Goal: Feedback & Contribution: Contribute content

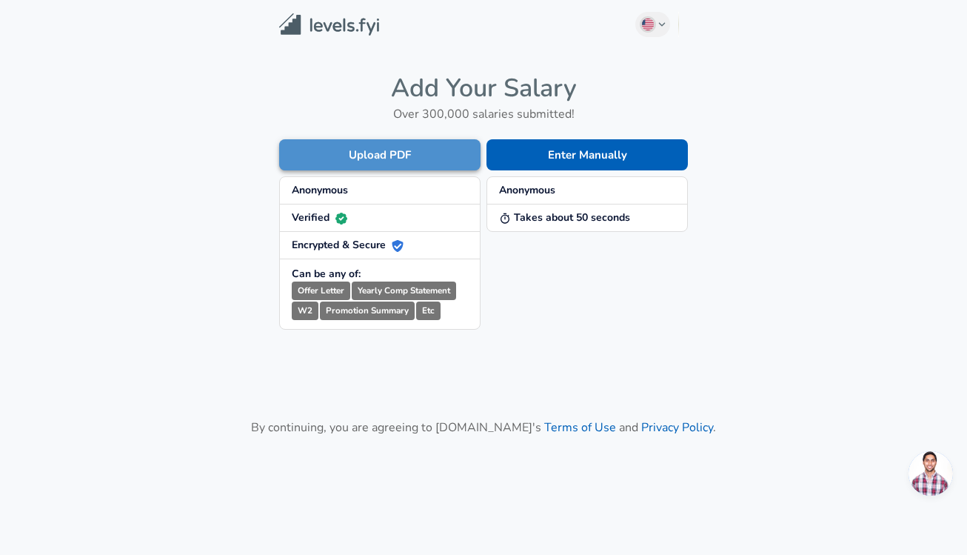
click at [434, 159] on button "Upload PDF" at bounding box center [379, 154] width 201 height 31
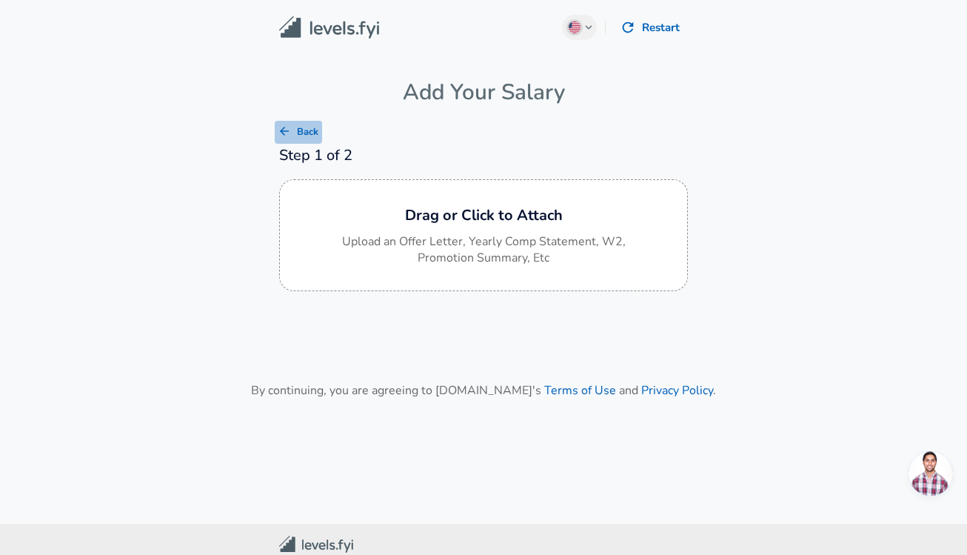
click at [286, 132] on icon "button" at bounding box center [284, 130] width 13 height 13
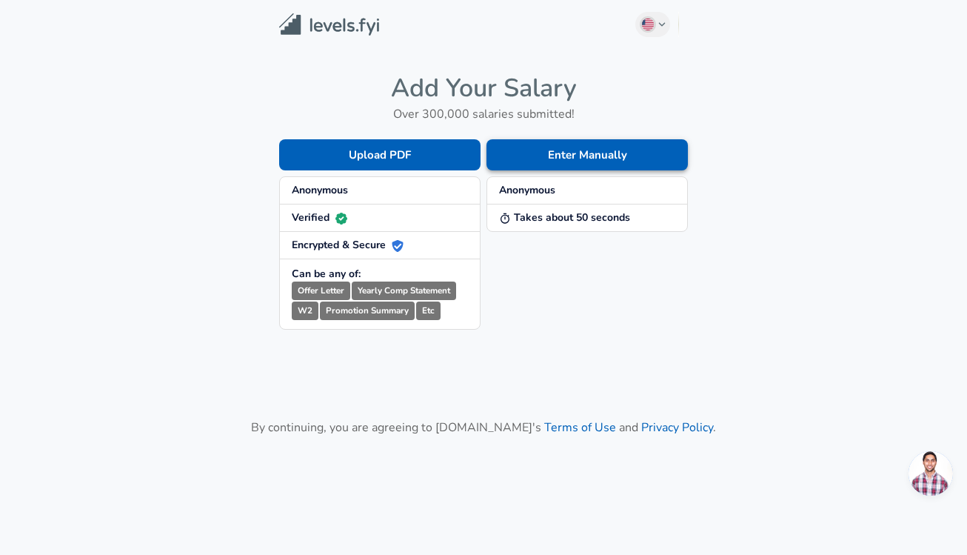
click at [627, 151] on button "Enter Manually" at bounding box center [587, 154] width 201 height 31
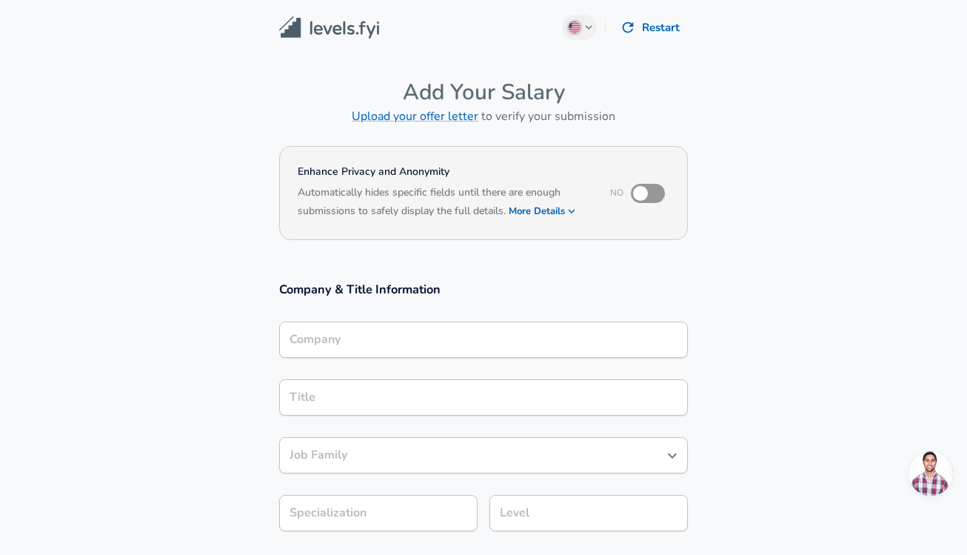
scroll to position [15, 0]
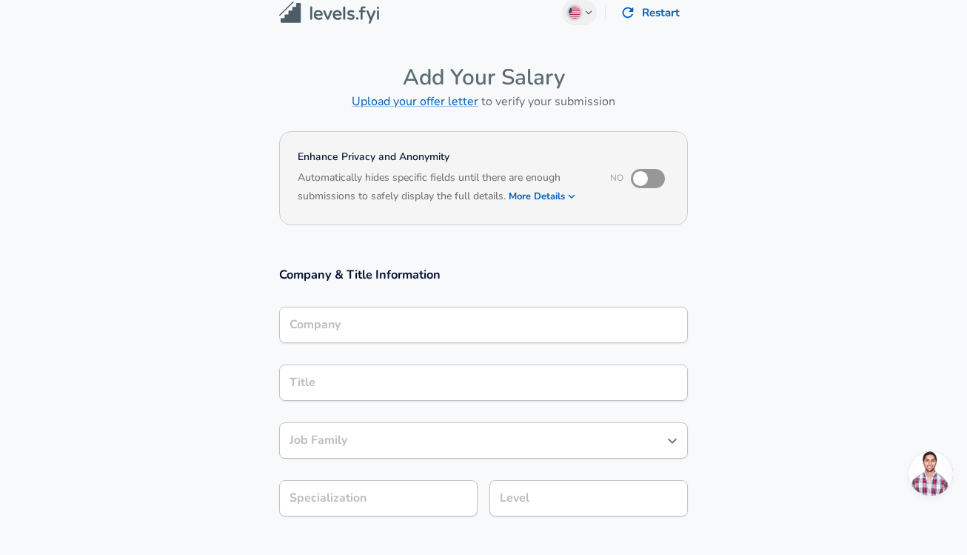
click at [430, 343] on div "Company" at bounding box center [483, 325] width 409 height 36
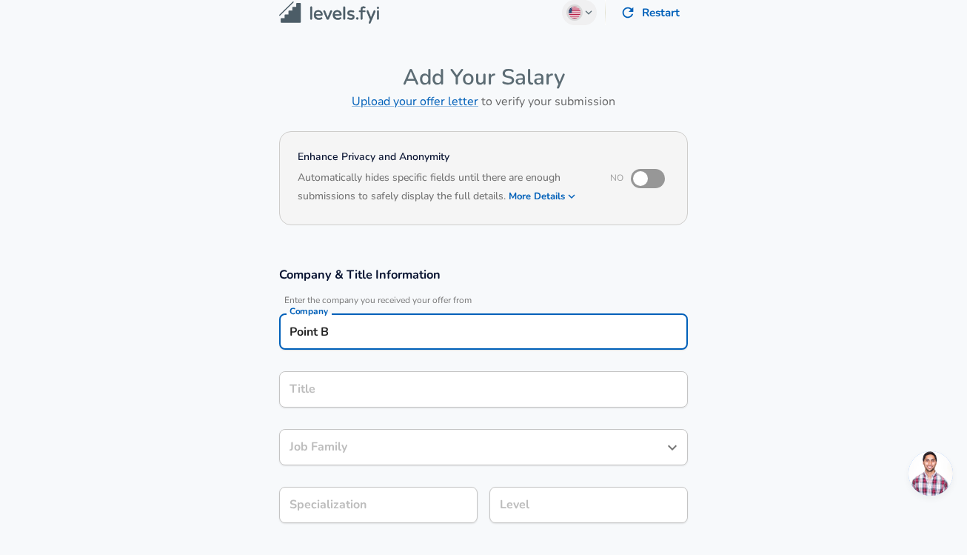
type input "Point B"
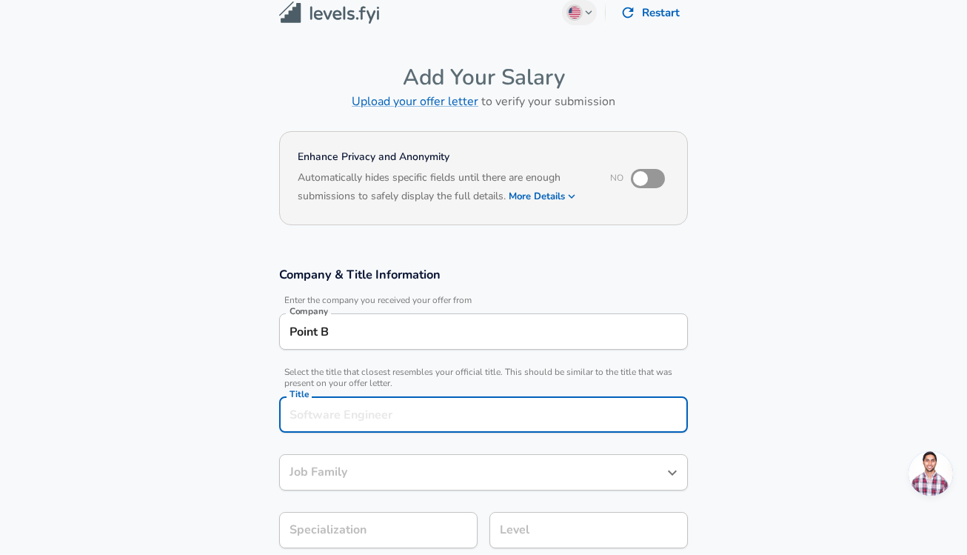
scroll to position [44, 0]
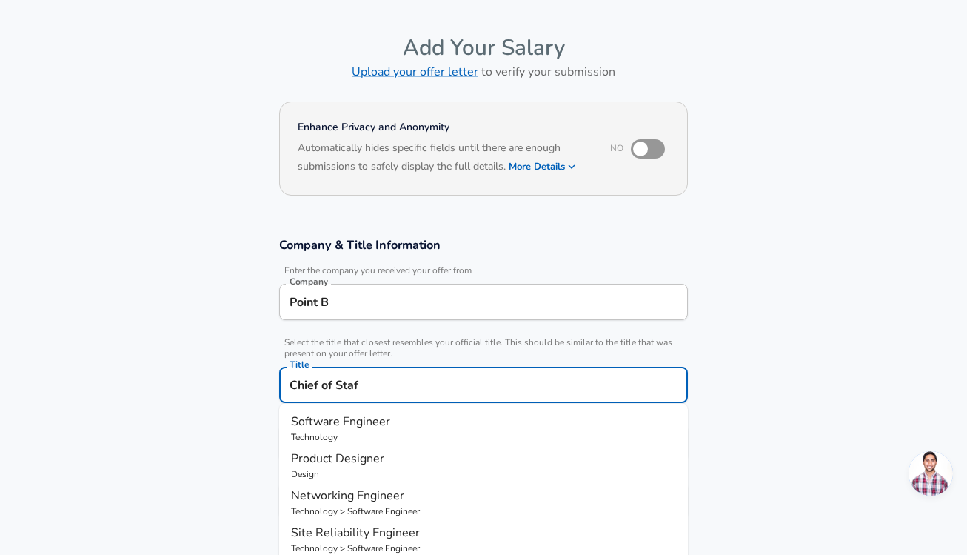
type input "Chief of Staff"
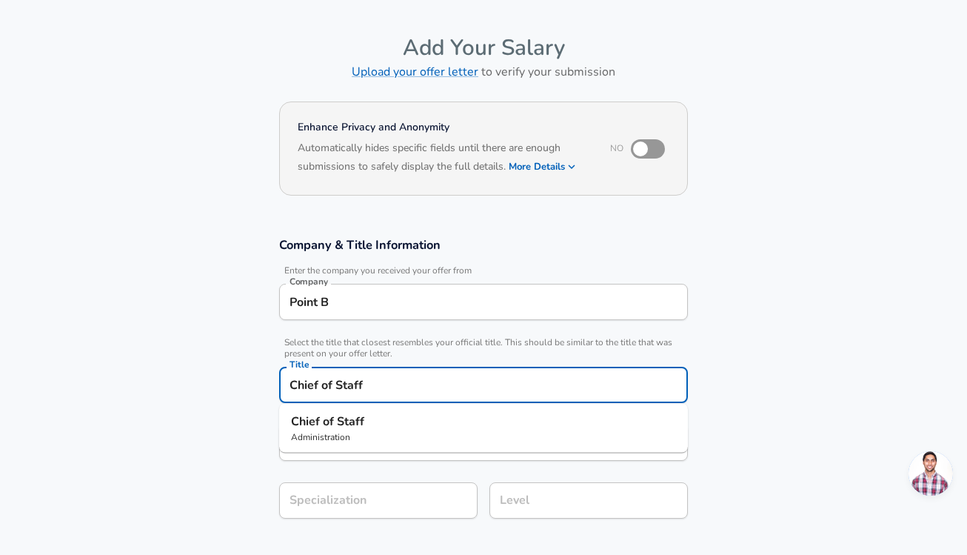
click at [424, 422] on p "Chief of Staff" at bounding box center [483, 422] width 385 height 18
type input "Chief of Staff"
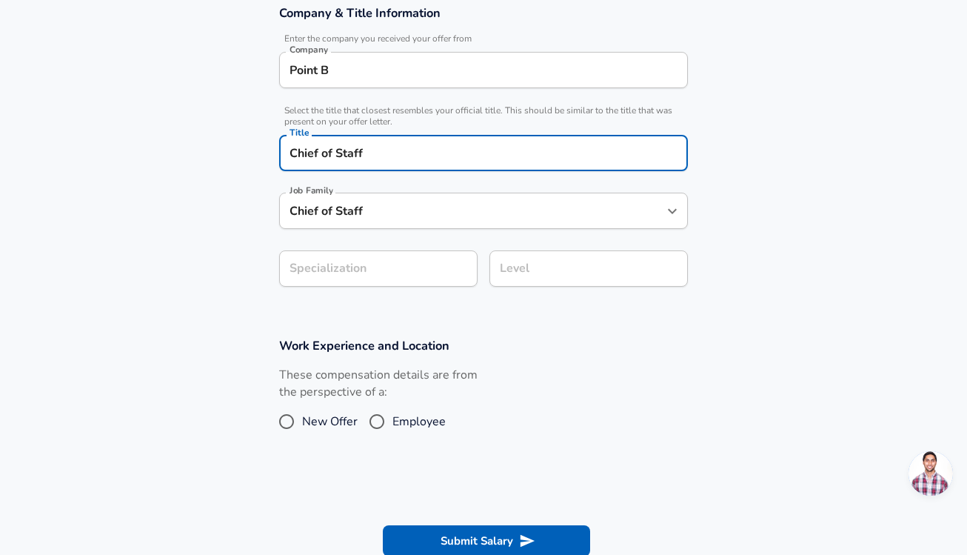
scroll to position [282, 0]
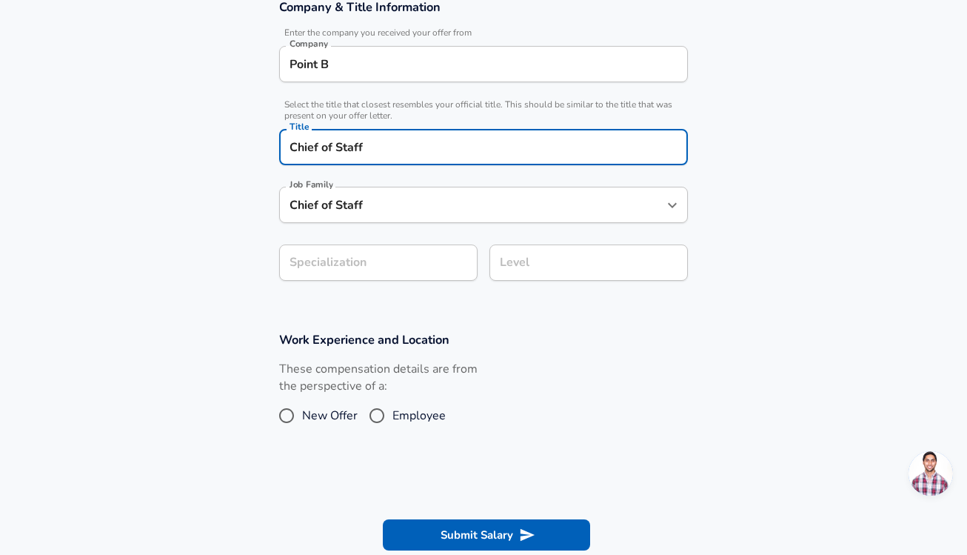
type input "Chief of Staff"
click at [404, 270] on form "Enhance Privacy and Anonymity No Automatically hides specific fields until ther…" at bounding box center [483, 216] width 967 height 715
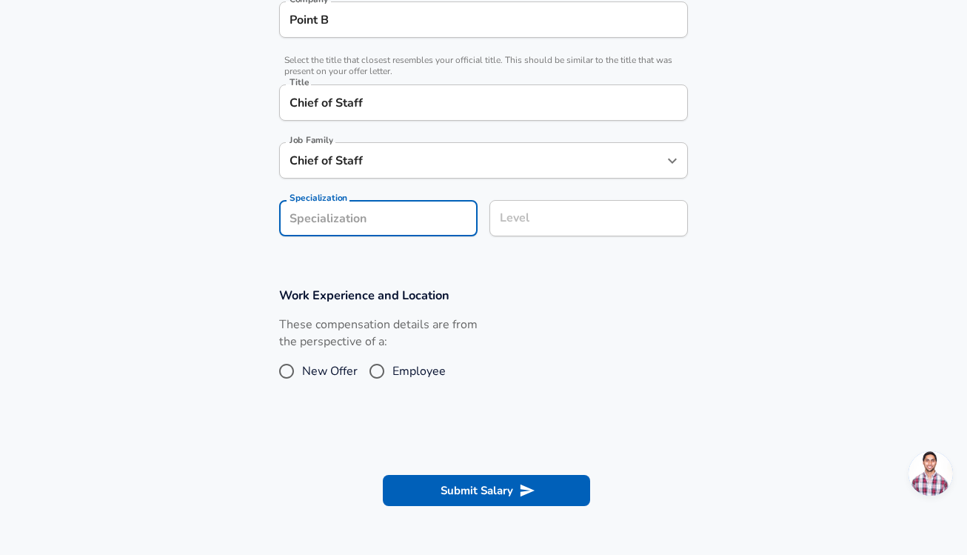
click at [513, 233] on div "Level" at bounding box center [589, 218] width 198 height 36
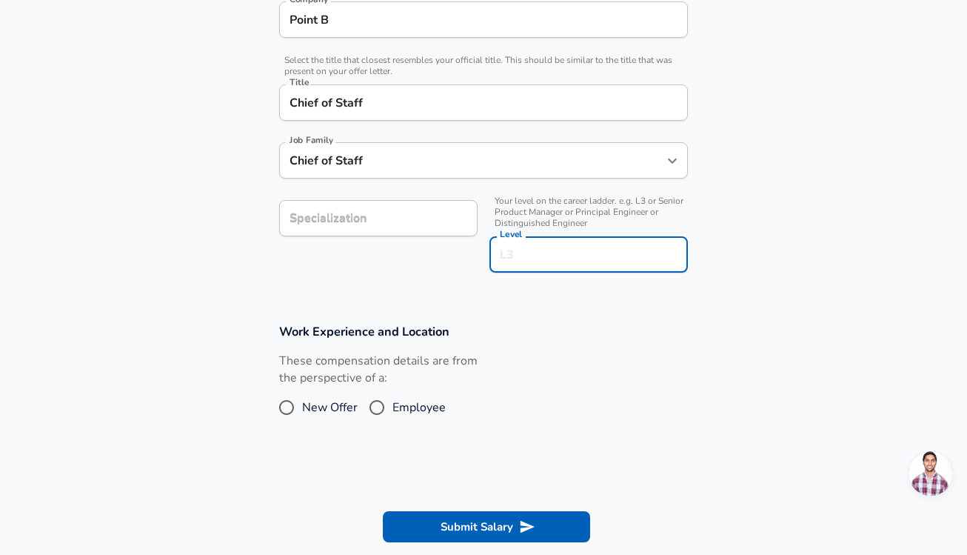
scroll to position [356, 0]
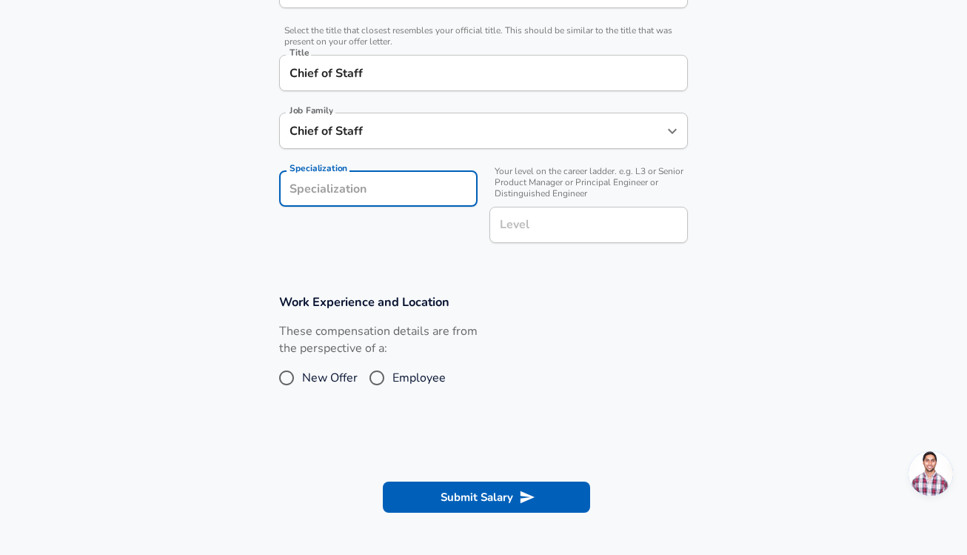
click at [437, 193] on input "Specialization" at bounding box center [378, 188] width 198 height 36
type input "Strategy & Operations"
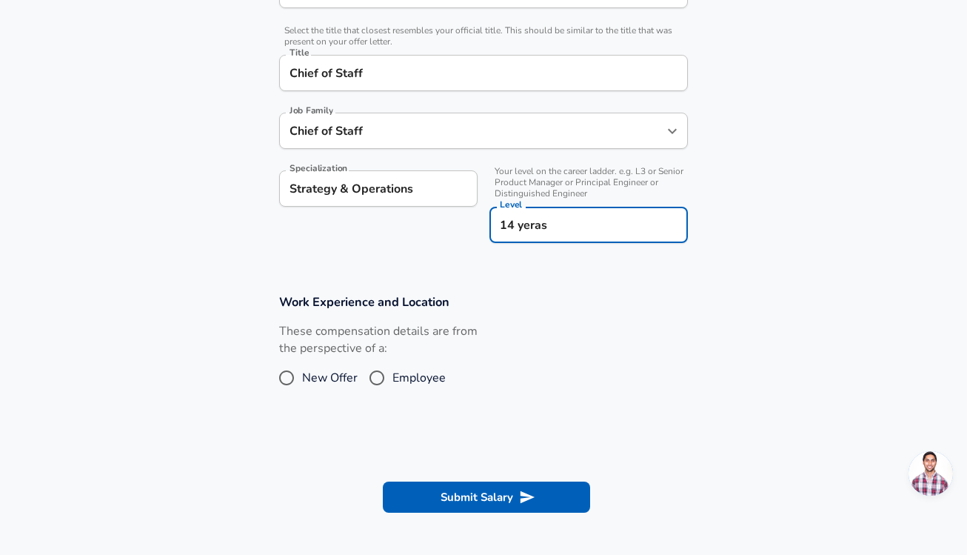
type input "14 yeras"
click at [383, 381] on input "Employee" at bounding box center [376, 378] width 31 height 24
radio input "true"
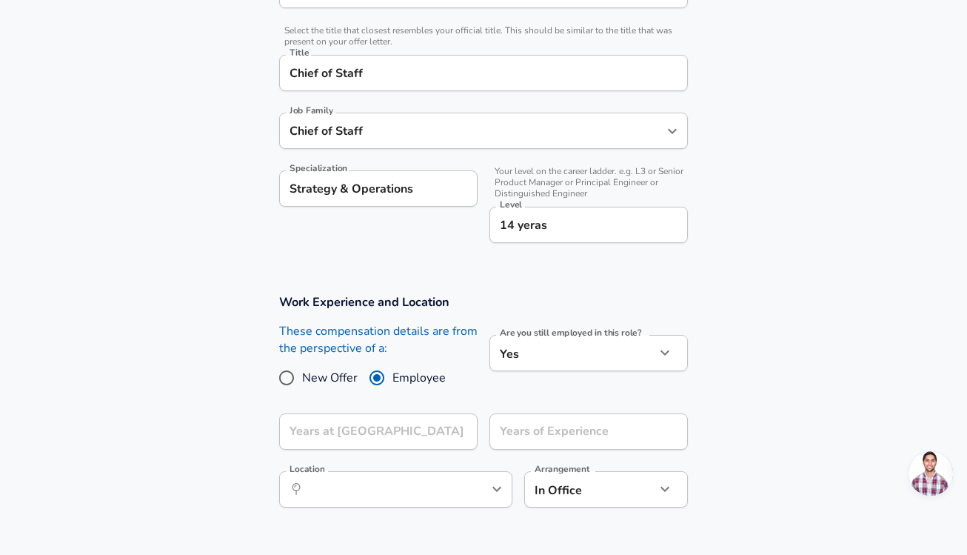
scroll to position [375, 0]
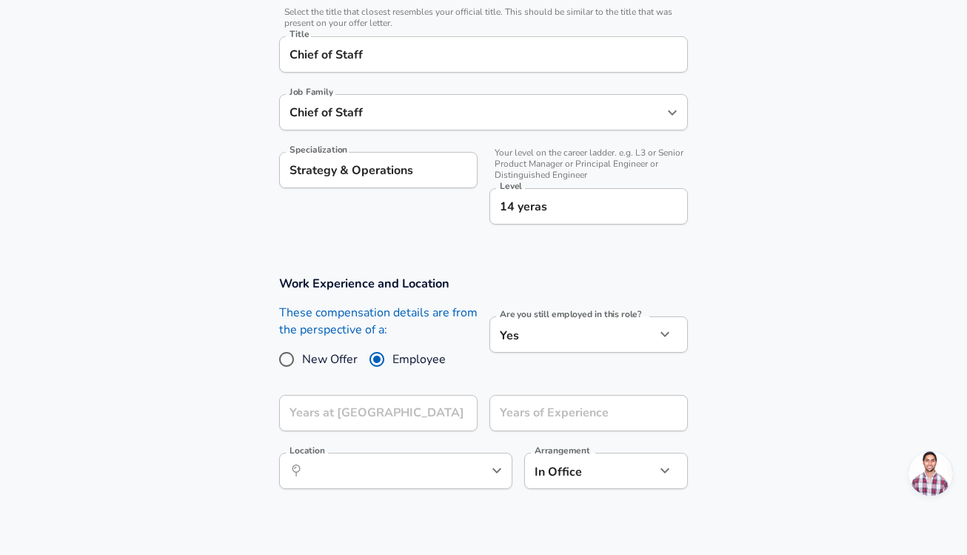
click at [585, 201] on input "14 yeras" at bounding box center [588, 206] width 185 height 23
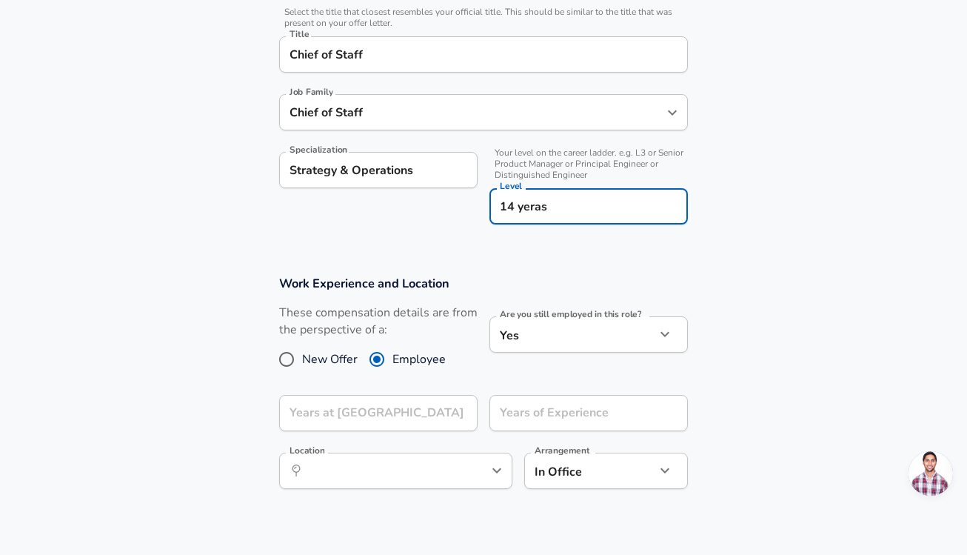
click at [585, 201] on input "14 yeras" at bounding box center [588, 206] width 185 height 23
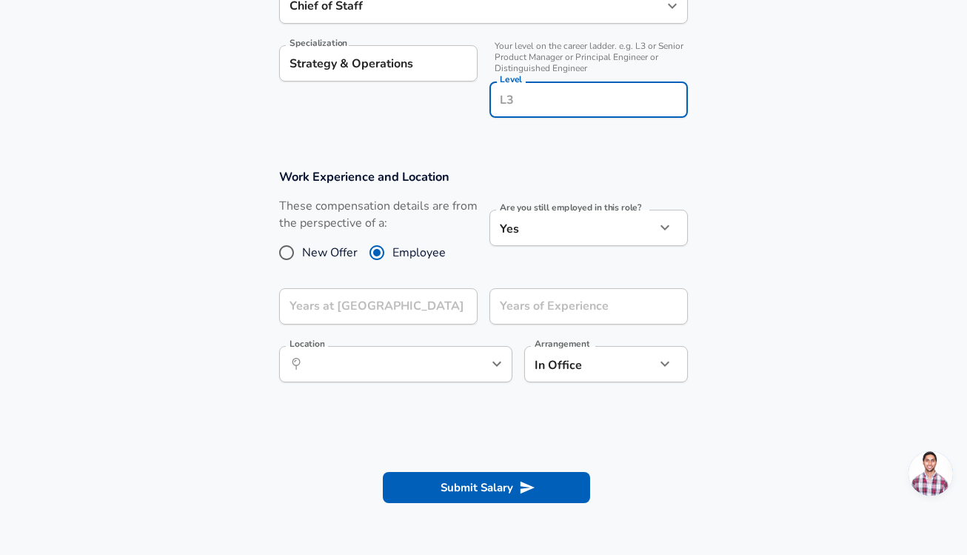
scroll to position [484, 0]
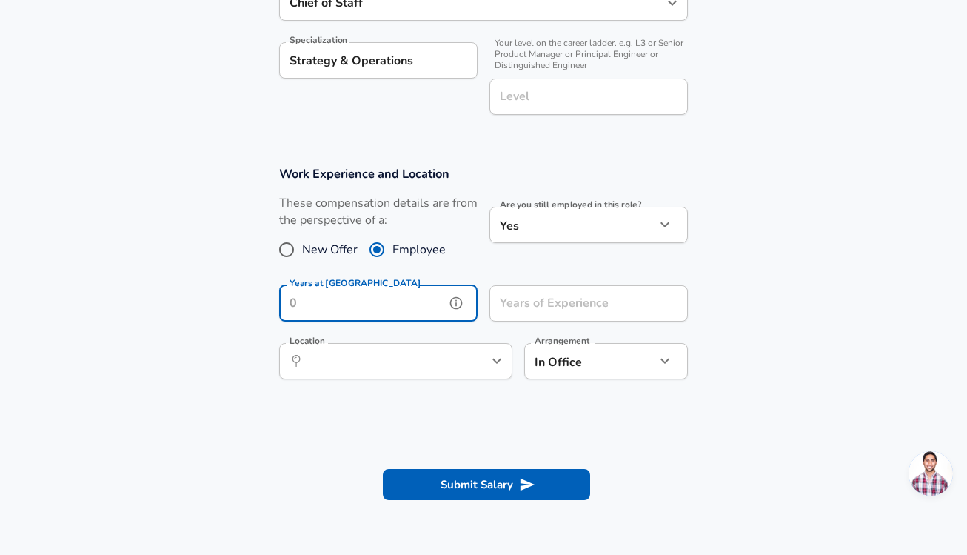
click at [431, 297] on input "Years at [GEOGRAPHIC_DATA]" at bounding box center [362, 303] width 166 height 36
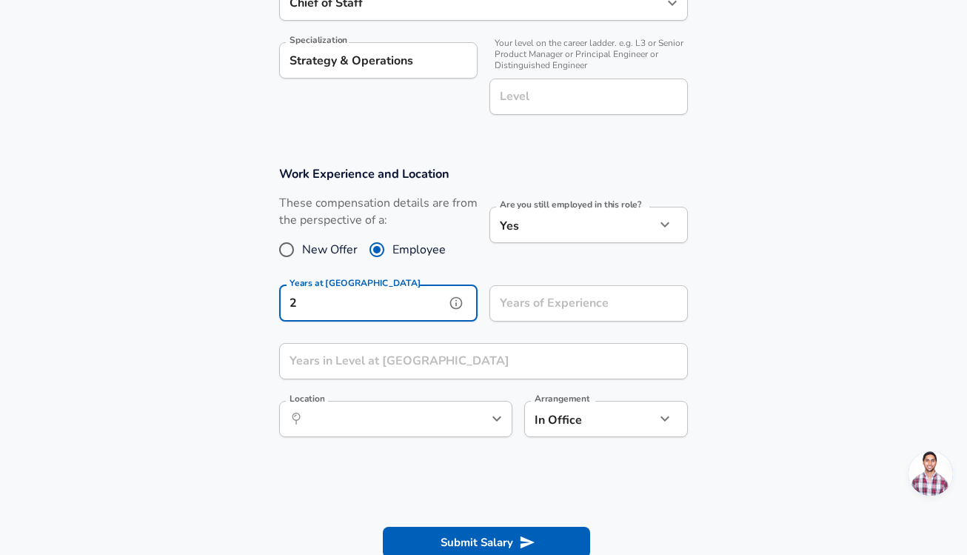
click at [422, 310] on input "2" at bounding box center [362, 303] width 166 height 36
type input "3"
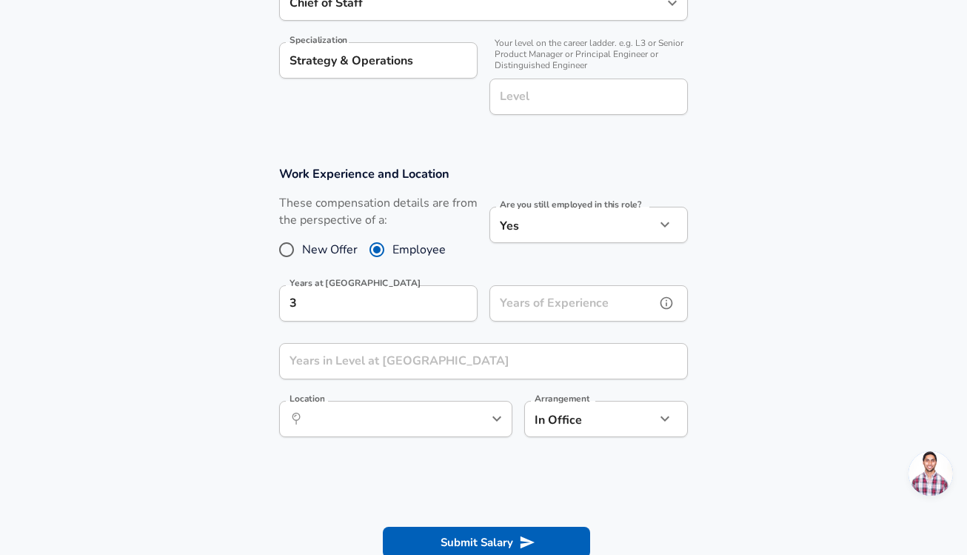
click at [513, 305] on input "Years of Experience" at bounding box center [573, 303] width 166 height 36
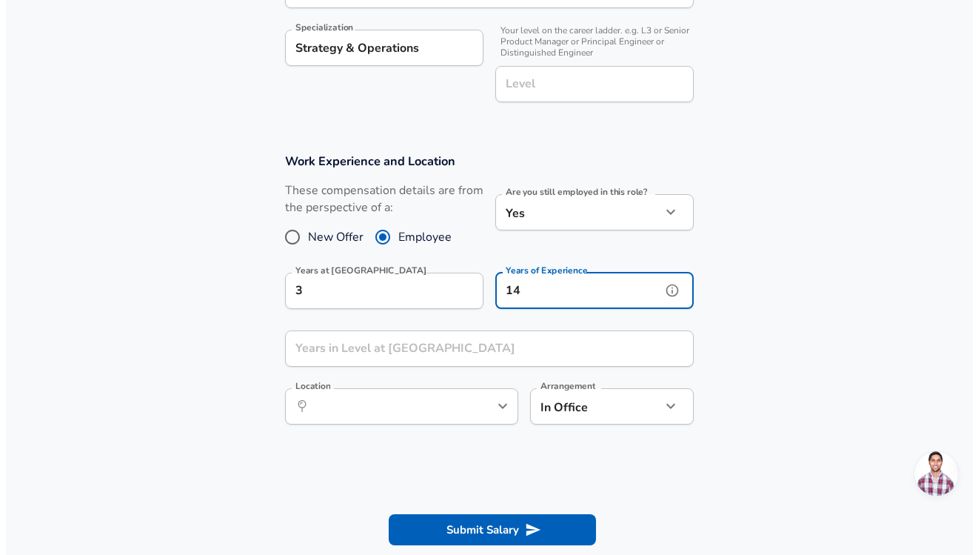
scroll to position [512, 0]
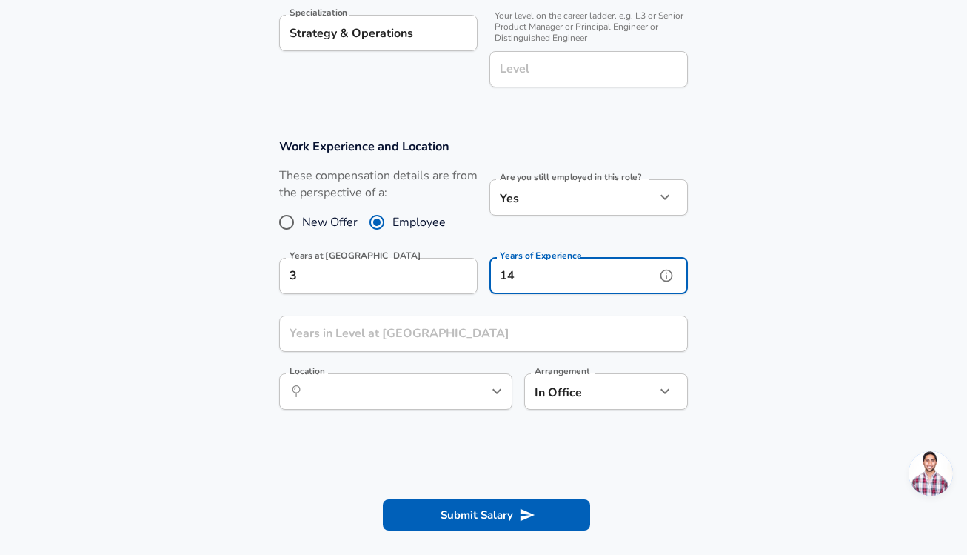
type input "14"
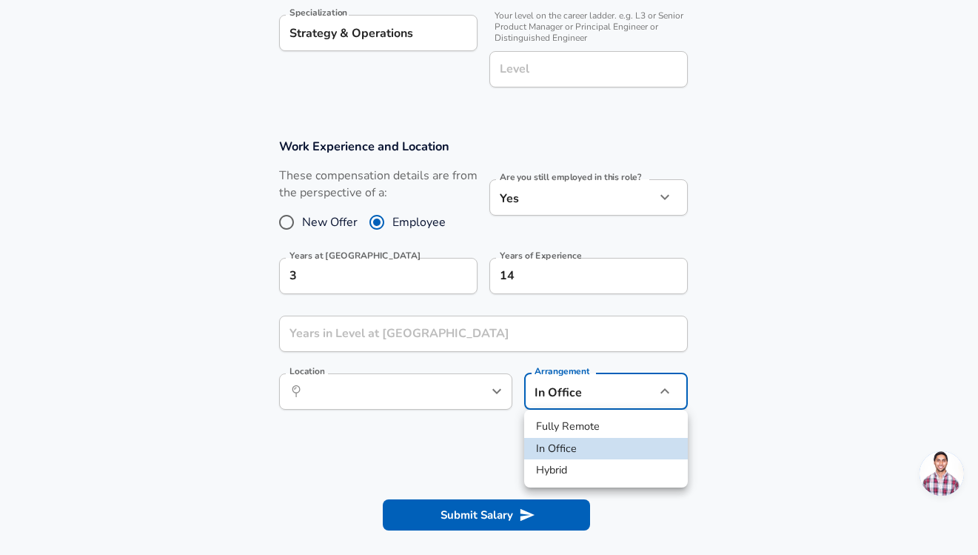
click at [590, 429] on li "Fully Remote" at bounding box center [606, 427] width 164 height 22
type input "remote"
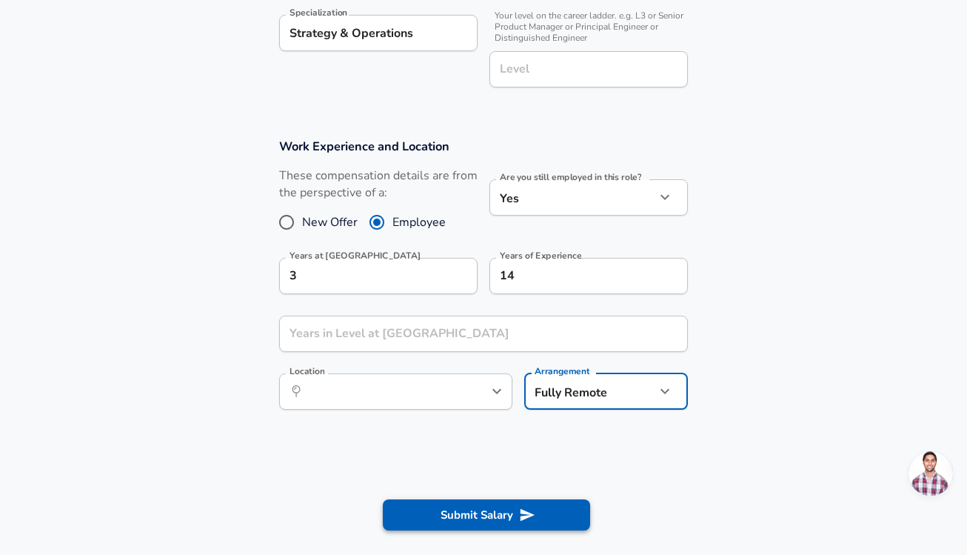
click at [461, 516] on button "Submit Salary" at bounding box center [486, 514] width 207 height 31
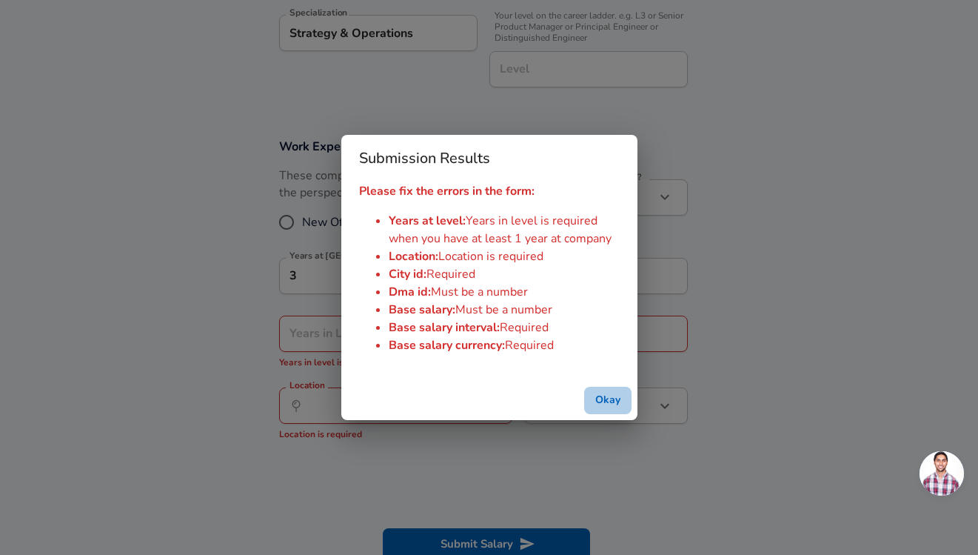
click at [598, 404] on button "Okay" at bounding box center [607, 400] width 47 height 27
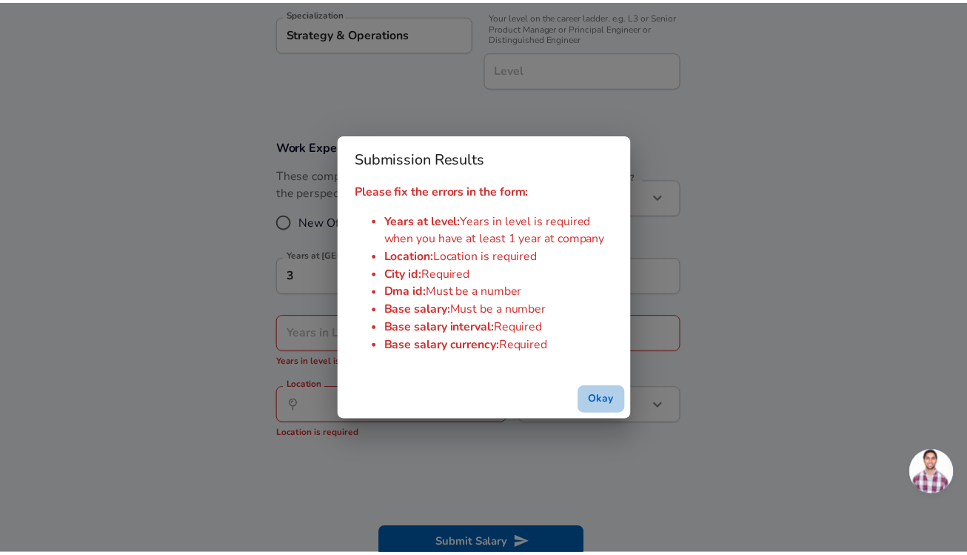
scroll to position [516, 0]
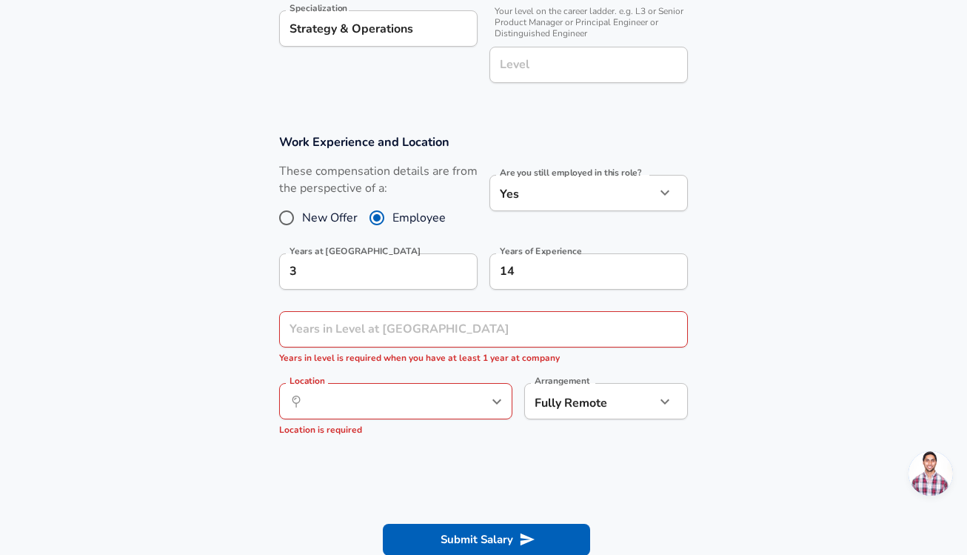
click at [446, 418] on div "​ Location" at bounding box center [395, 401] width 233 height 36
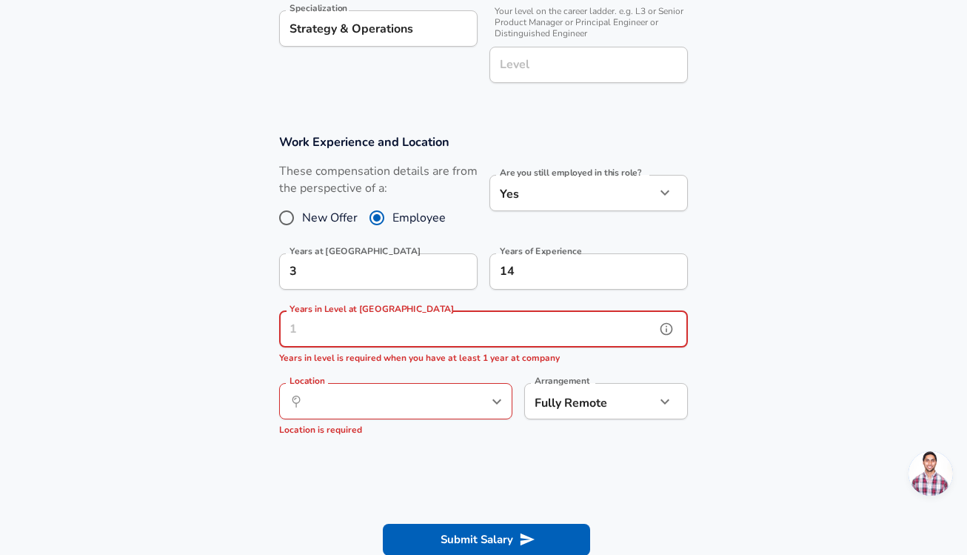
click at [395, 334] on input "Years in Level at [GEOGRAPHIC_DATA]" at bounding box center [467, 329] width 376 height 36
click at [398, 336] on input "Years in Level at [GEOGRAPHIC_DATA]" at bounding box center [467, 329] width 376 height 36
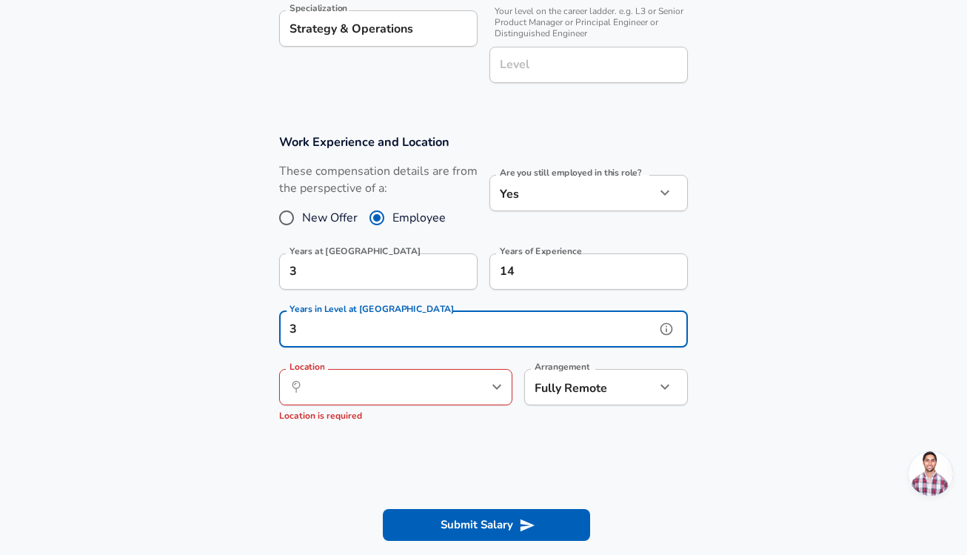
click at [368, 404] on div "Location ​ Location Location is required" at bounding box center [395, 396] width 233 height 55
type input "3"
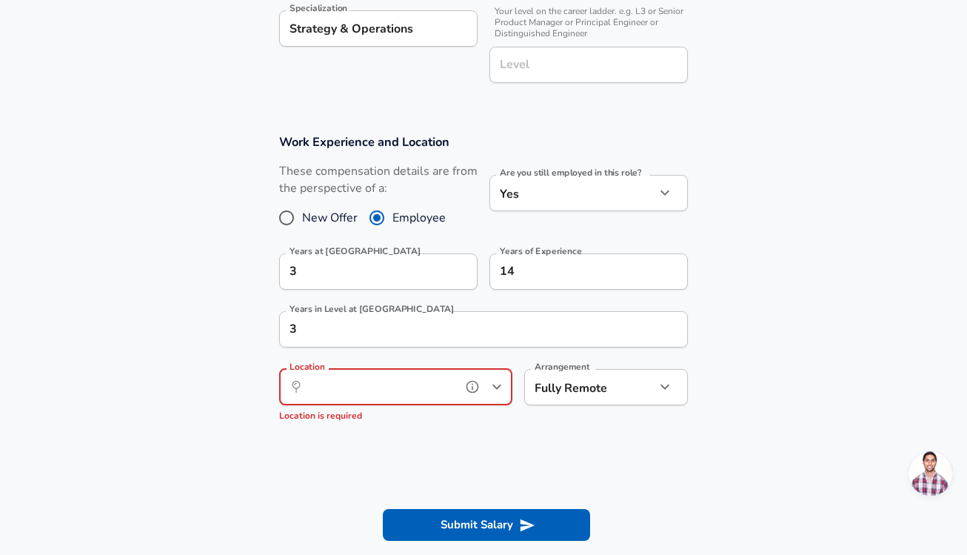
click at [374, 393] on input "Location" at bounding box center [380, 387] width 152 height 23
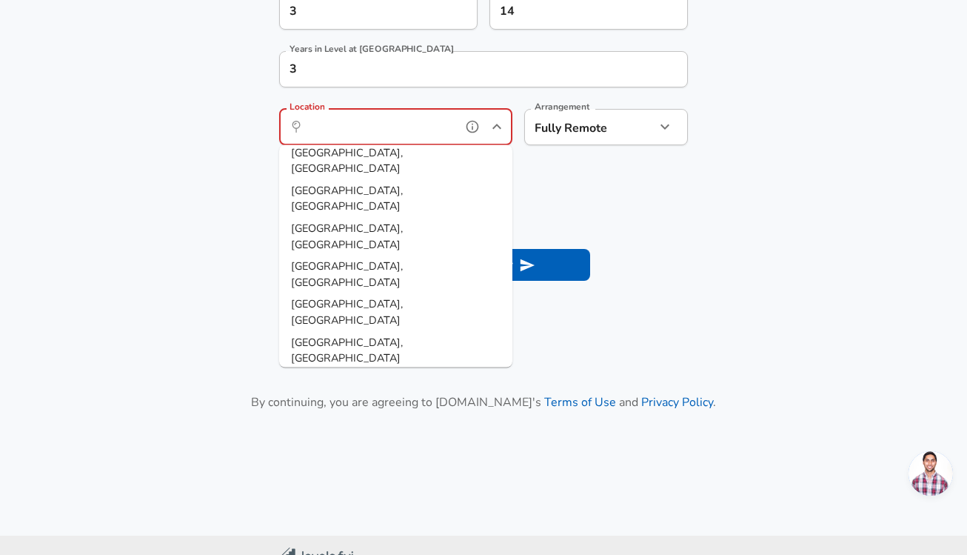
scroll to position [778, 0]
click at [387, 444] on li "[GEOGRAPHIC_DATA], [GEOGRAPHIC_DATA]" at bounding box center [395, 463] width 233 height 38
type input "[GEOGRAPHIC_DATA], [GEOGRAPHIC_DATA]"
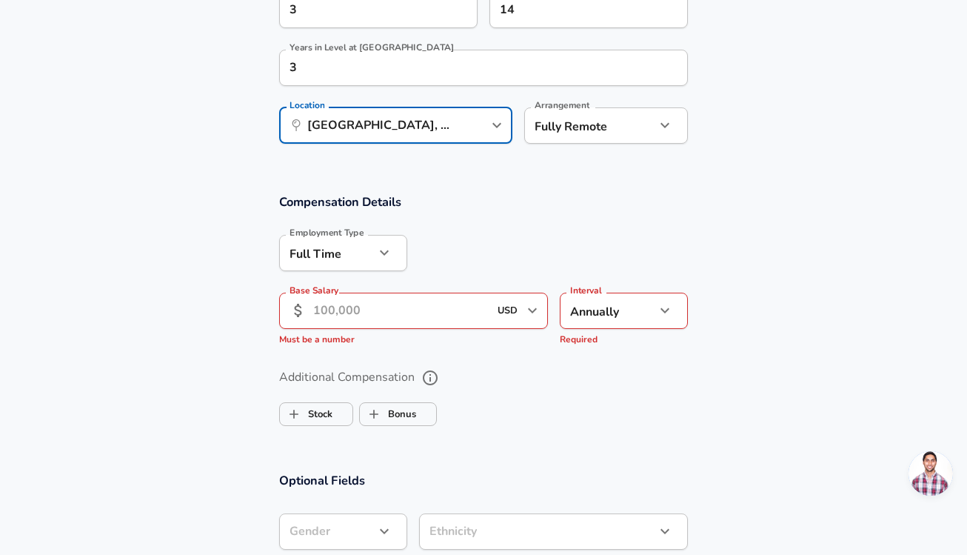
click at [430, 315] on input "Base Salary" at bounding box center [401, 311] width 176 height 36
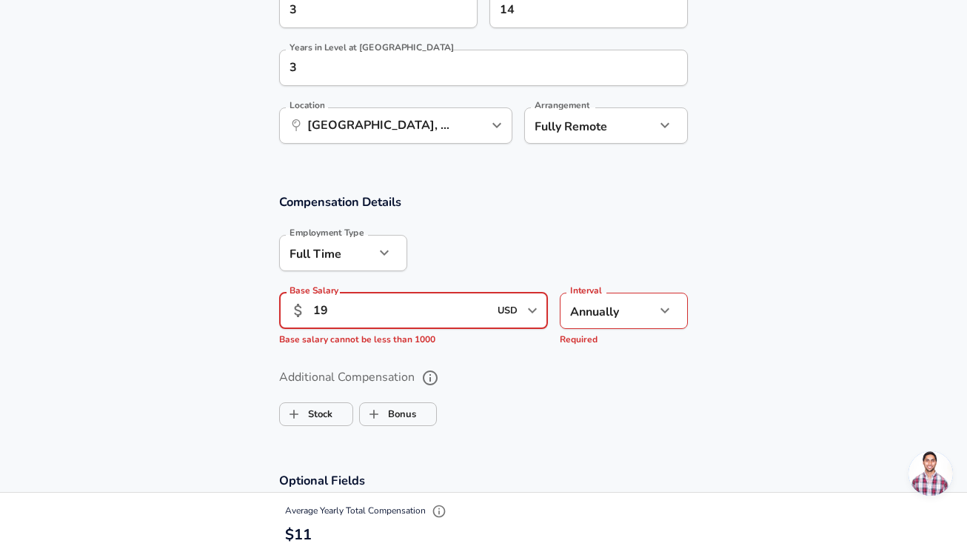
type input "1"
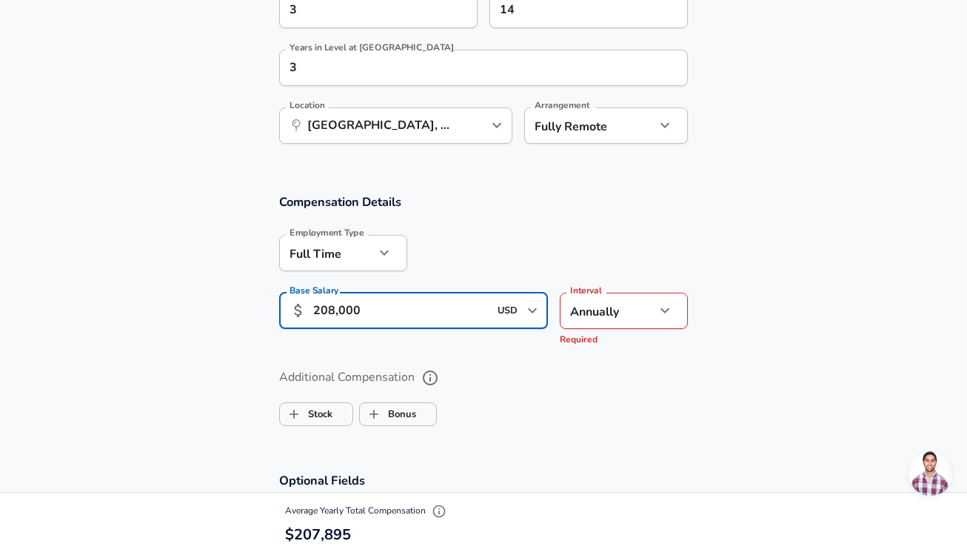
type input "208,000"
click at [618, 357] on div "Additional Compensation Stock Bonus" at bounding box center [483, 392] width 444 height 79
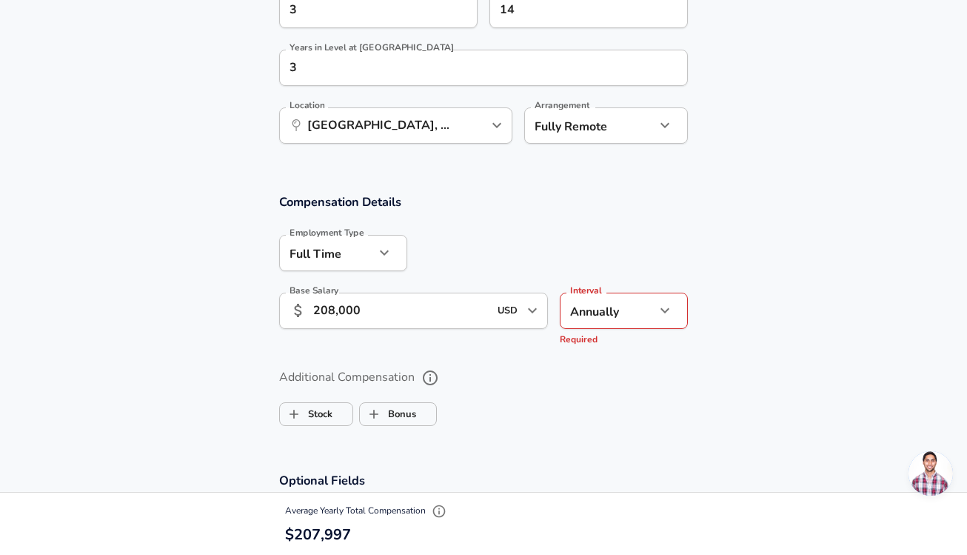
scroll to position [905, 0]
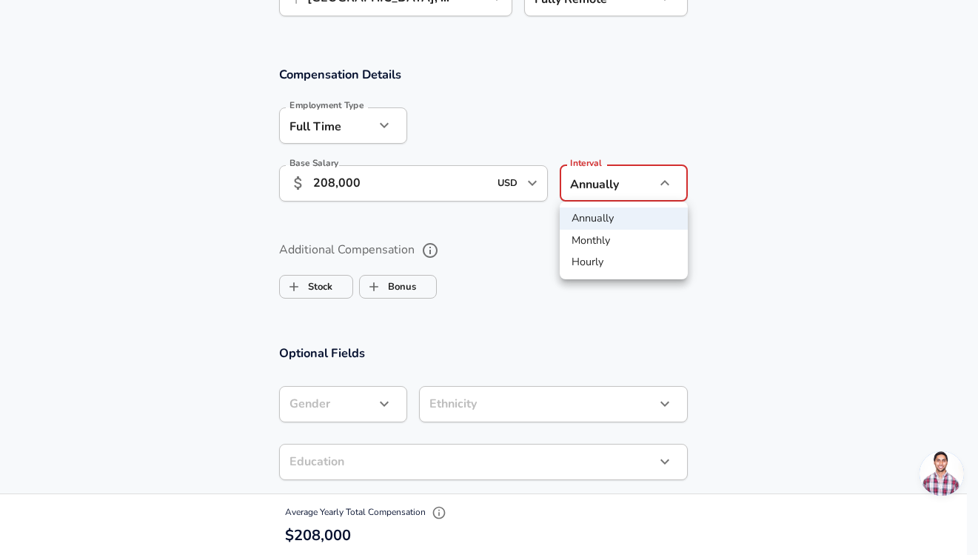
click at [617, 220] on li "Annually" at bounding box center [624, 218] width 128 height 22
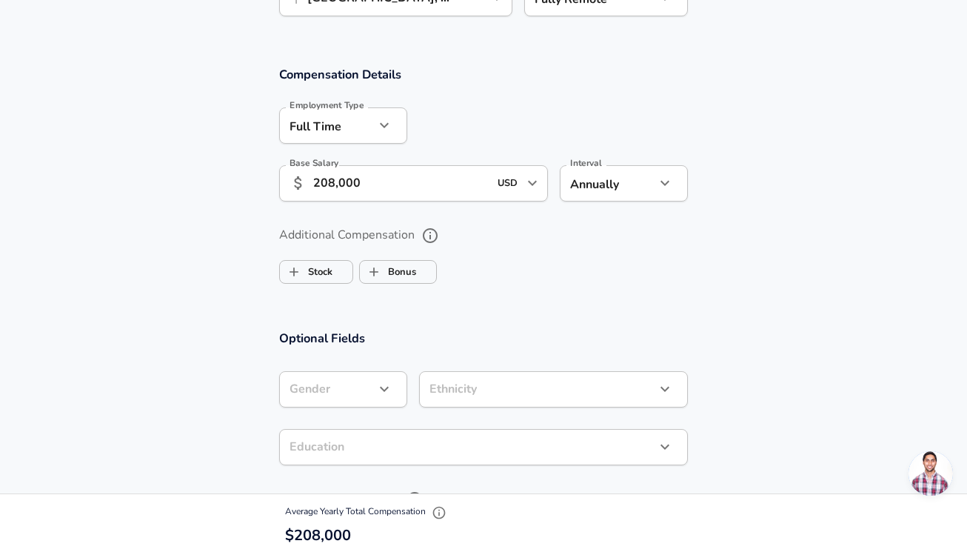
click at [544, 283] on ul "Stock Bonus" at bounding box center [483, 269] width 409 height 30
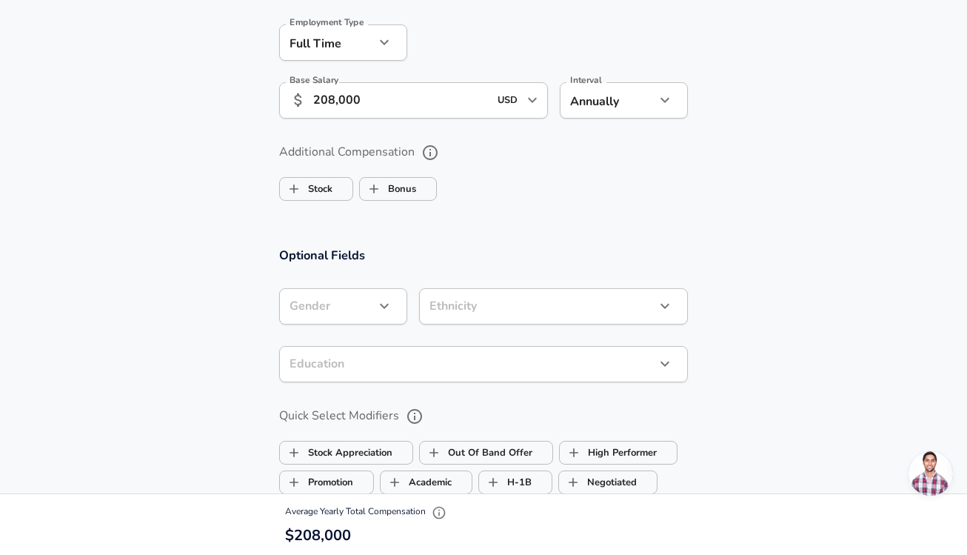
scroll to position [1018, 0]
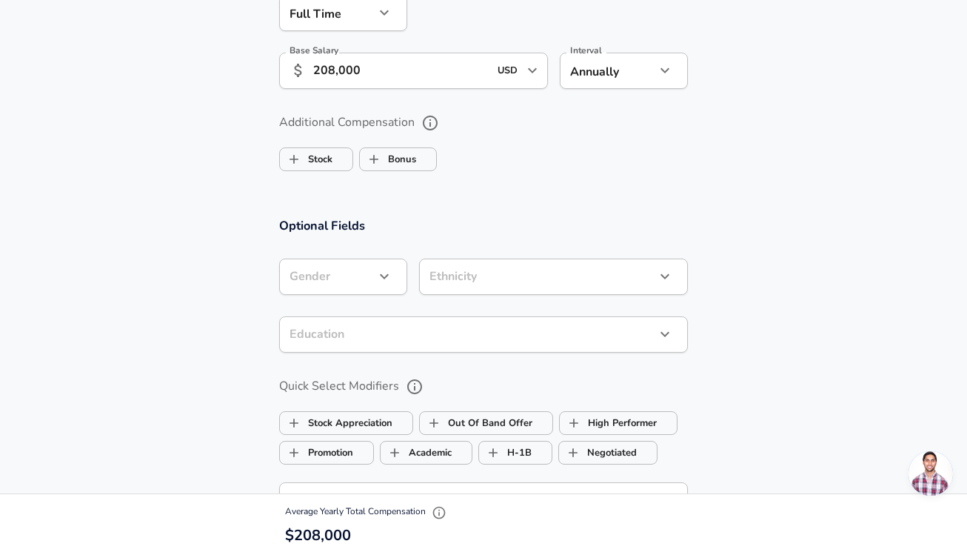
click at [407, 174] on div "Additional Compensation Stock Bonus" at bounding box center [483, 143] width 409 height 67
click at [410, 161] on label "Bonus" at bounding box center [388, 159] width 56 height 28
checkbox input "true"
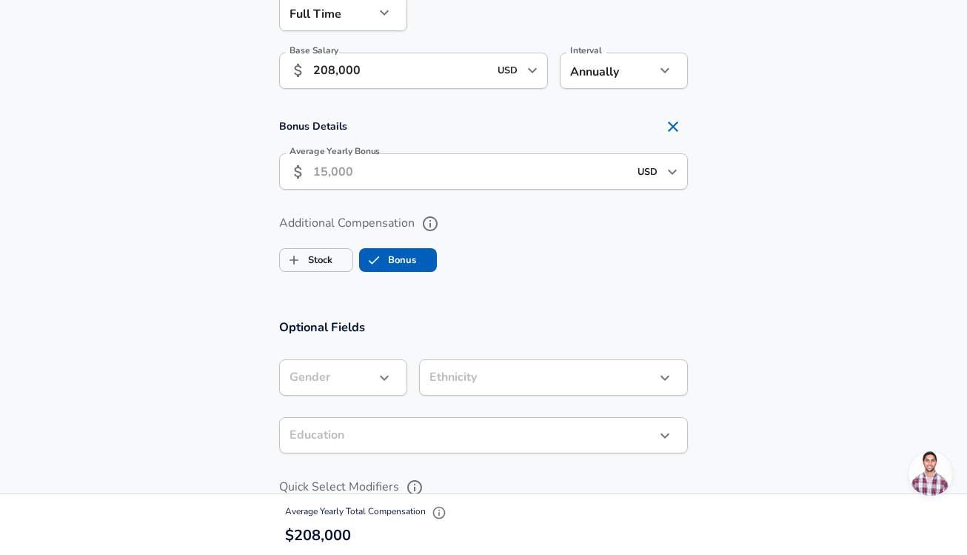
click at [374, 183] on input "Average Yearly Bonus" at bounding box center [471, 171] width 316 height 36
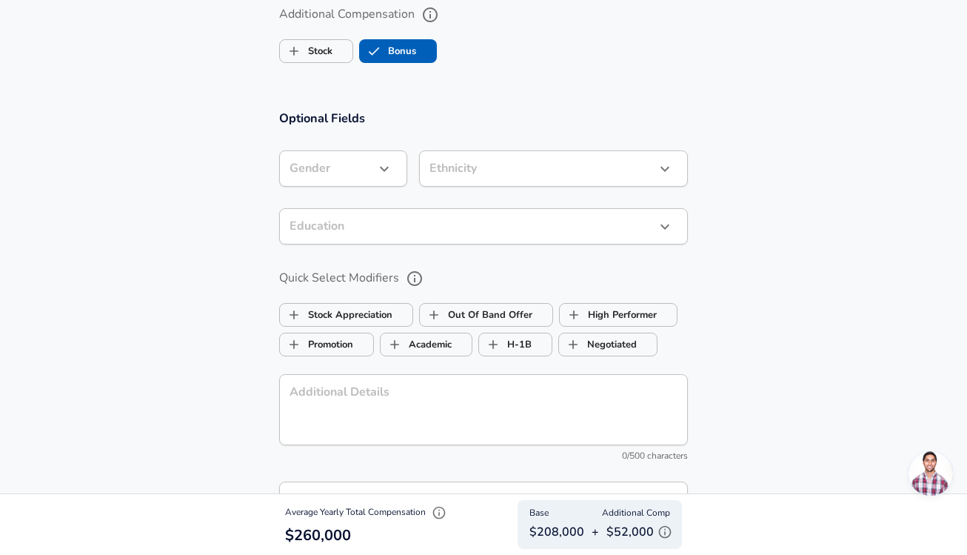
scroll to position [1214, 0]
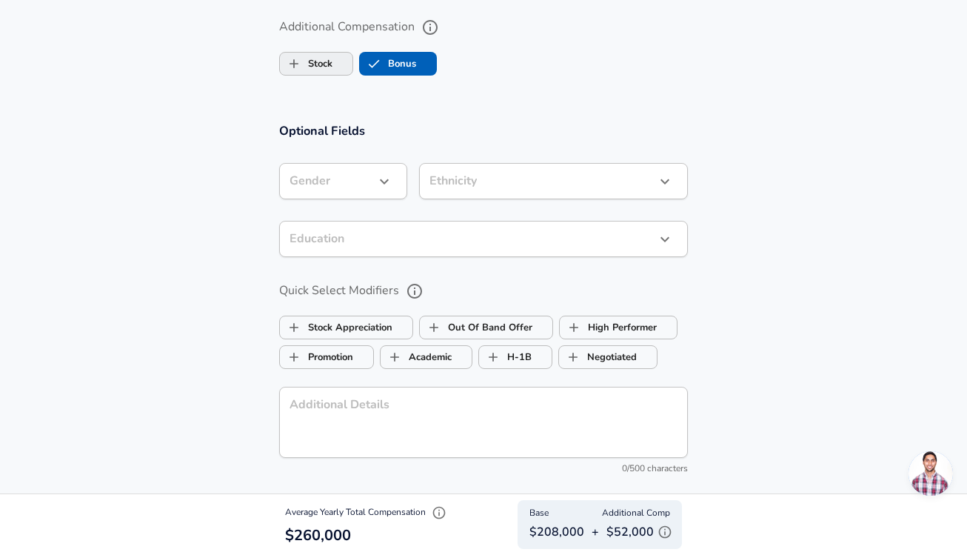
type input "52,000"
click at [336, 71] on span "Stock" at bounding box center [316, 64] width 73 height 28
checkbox input "true"
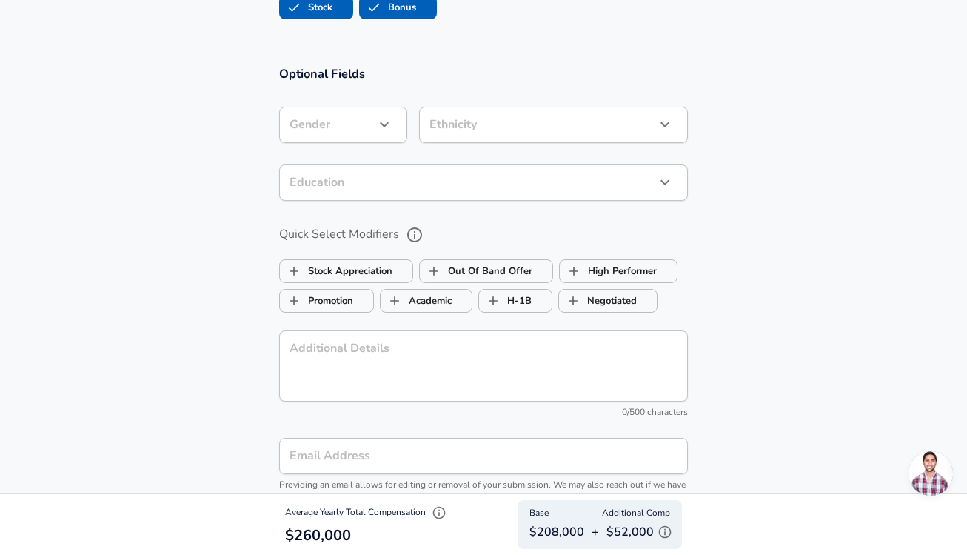
scroll to position [1429, 0]
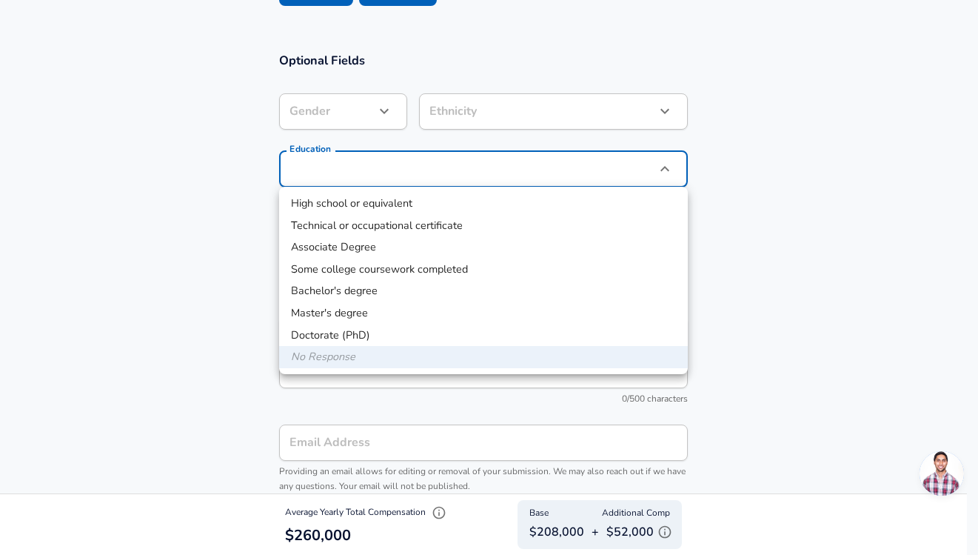
click at [411, 305] on li "Master's degree" at bounding box center [483, 313] width 409 height 22
type input "Masters degree"
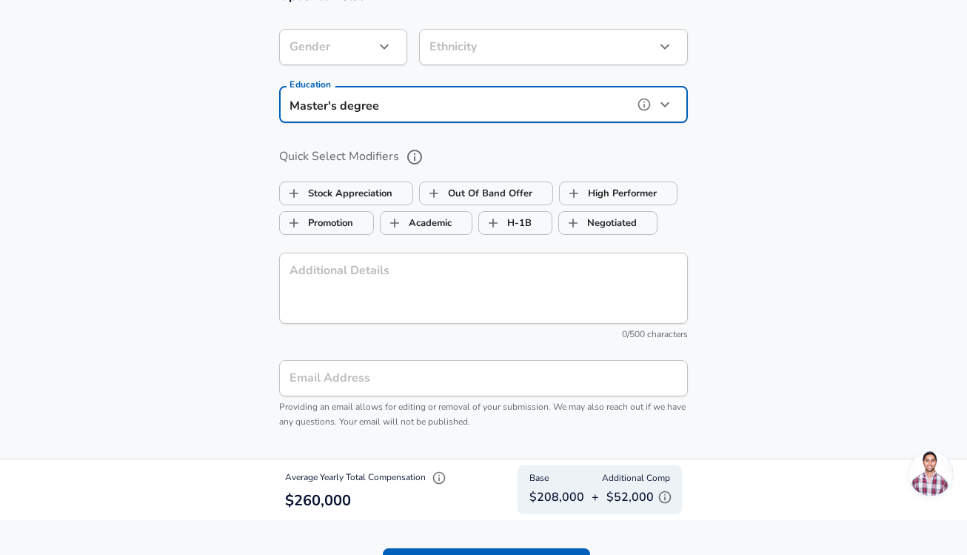
scroll to position [1566, 0]
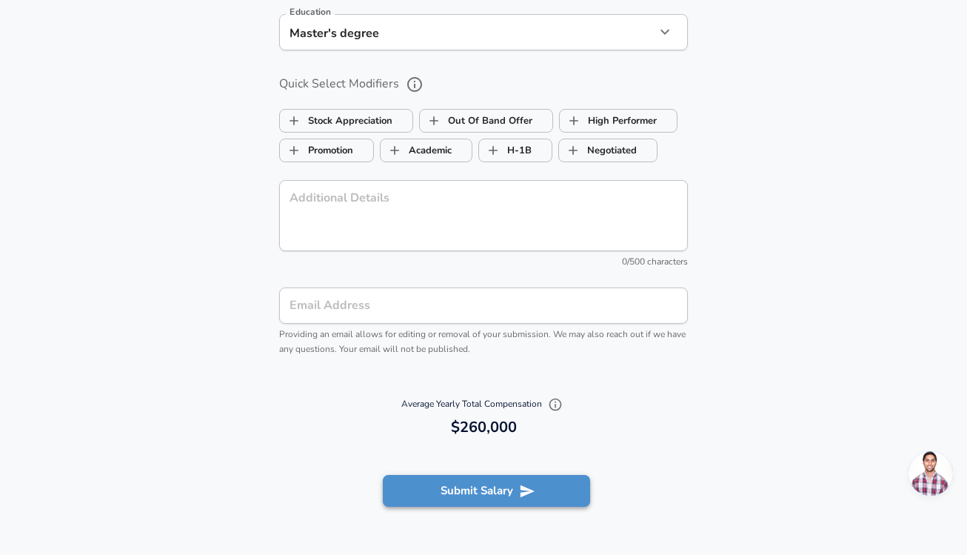
click at [487, 490] on button "Submit Salary" at bounding box center [486, 490] width 207 height 31
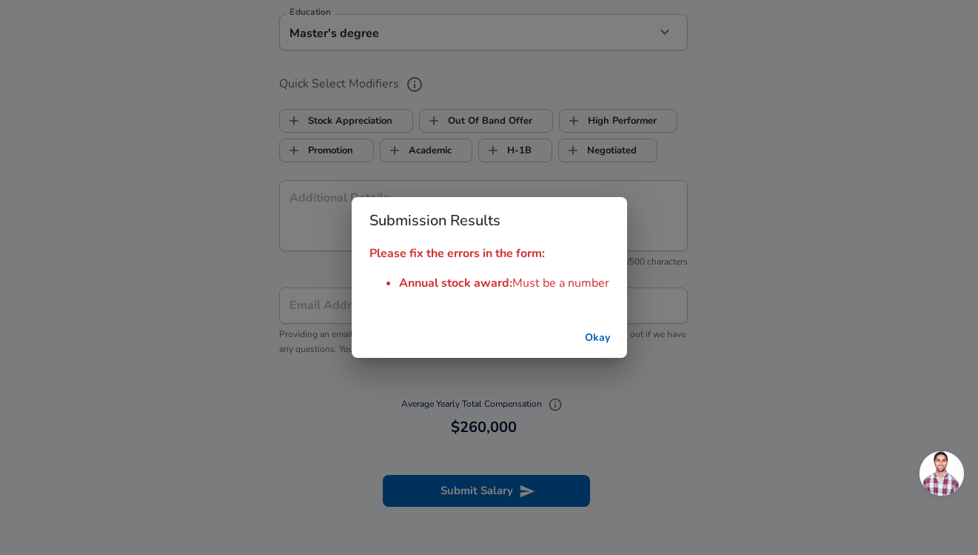
click at [587, 344] on button "Okay" at bounding box center [597, 337] width 47 height 27
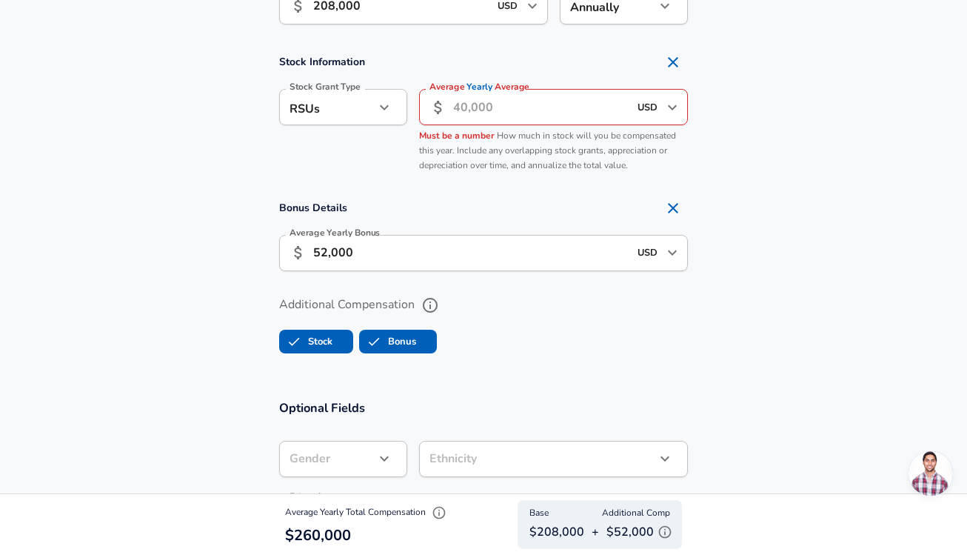
scroll to position [1068, 0]
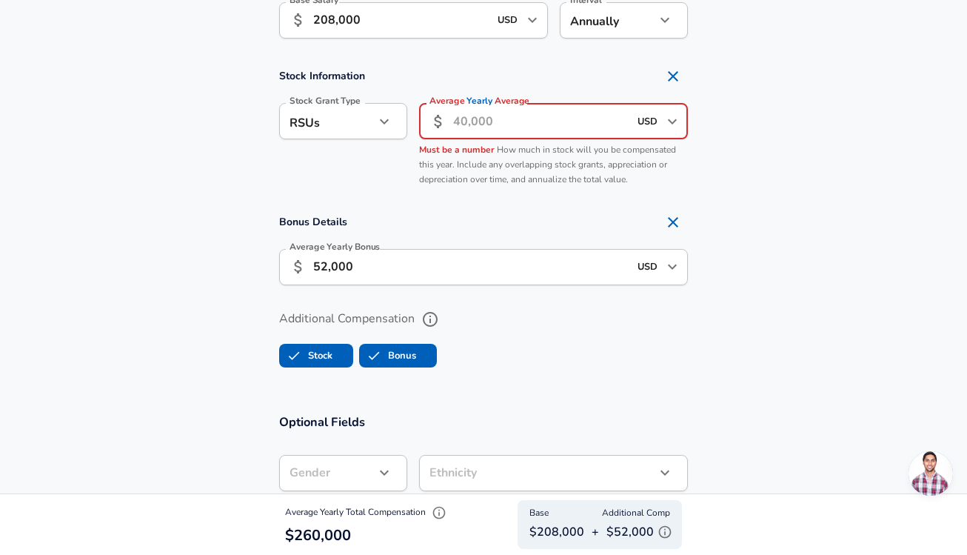
click at [503, 130] on input "Average Yearly Average" at bounding box center [541, 121] width 176 height 36
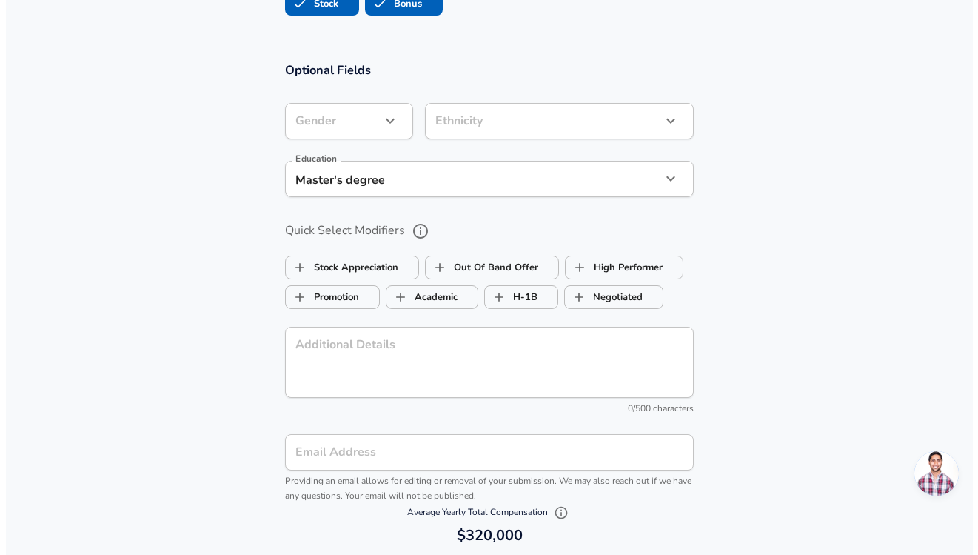
scroll to position [1675, 0]
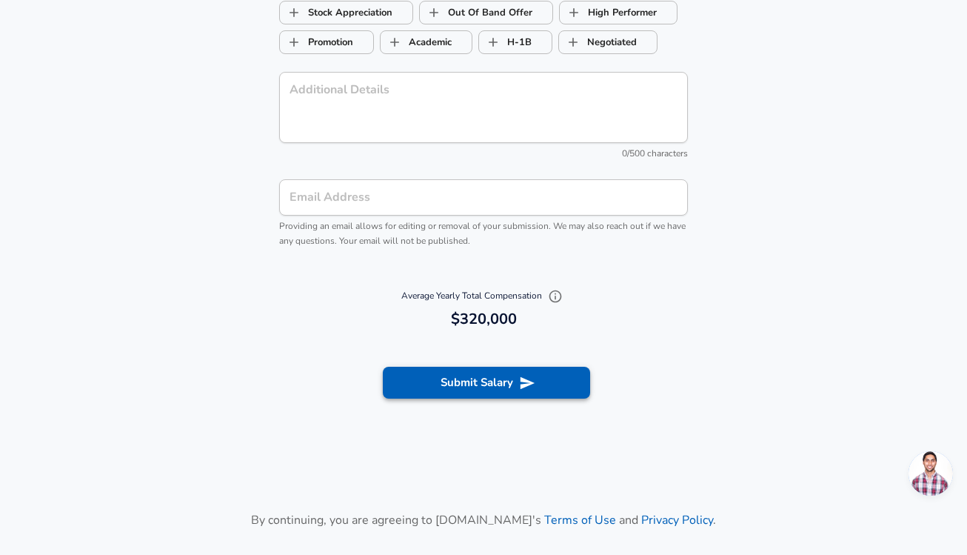
type input "60,000"
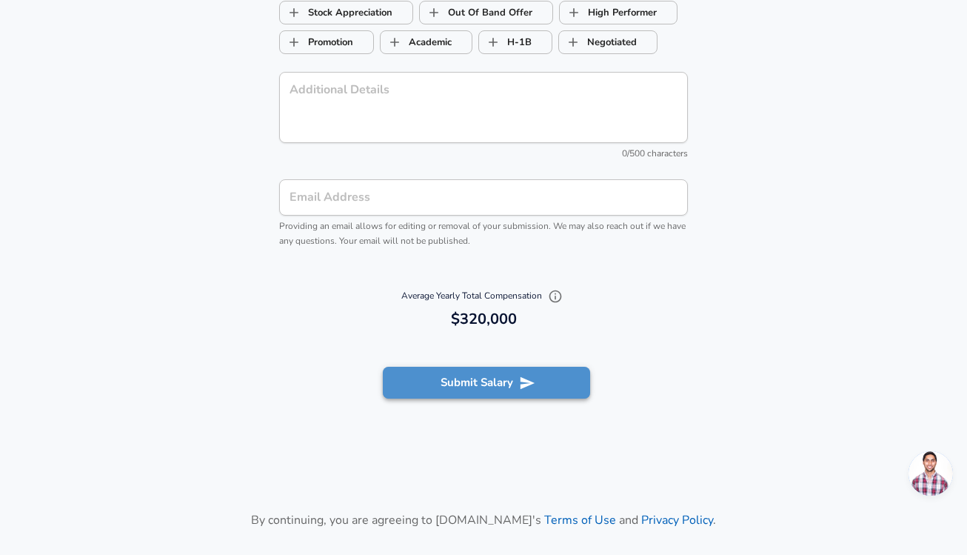
click at [512, 377] on button "Submit Salary" at bounding box center [486, 382] width 207 height 31
